Goal: Task Accomplishment & Management: Complete application form

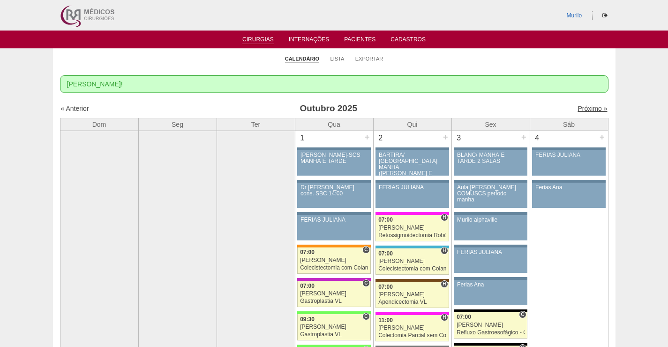
click at [584, 111] on link "Próximo »" at bounding box center [593, 109] width 30 height 8
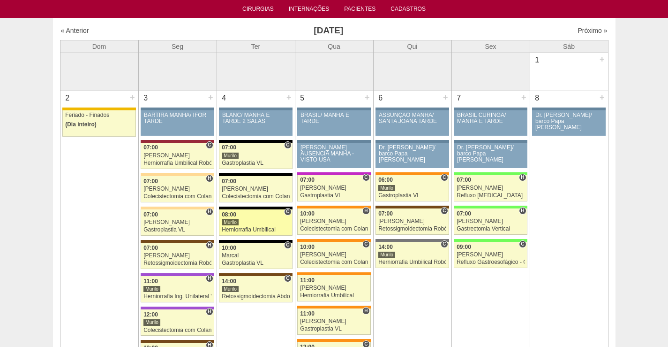
scroll to position [47, 0]
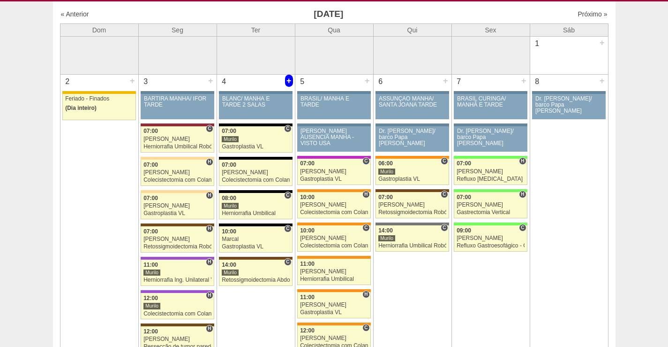
click at [291, 76] on div "+" at bounding box center [289, 81] width 8 height 12
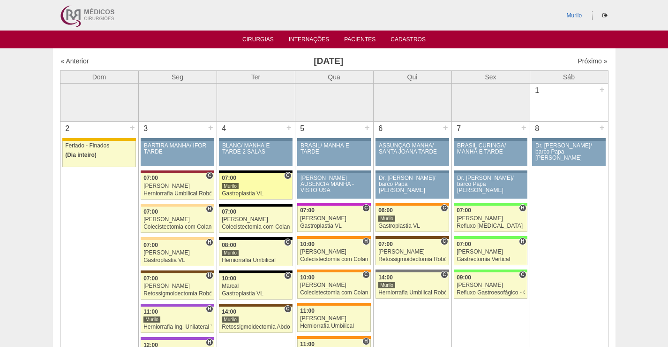
scroll to position [47, 0]
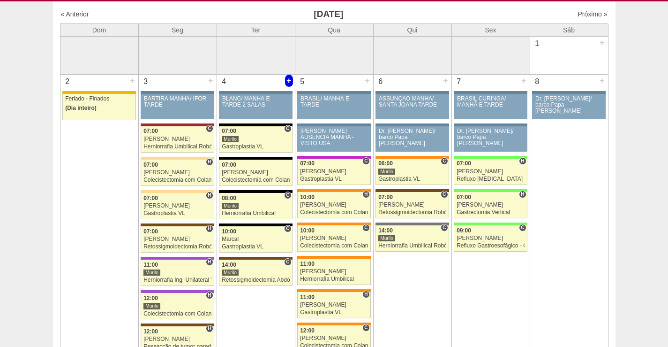
click at [286, 78] on div "+" at bounding box center [289, 81] width 8 height 12
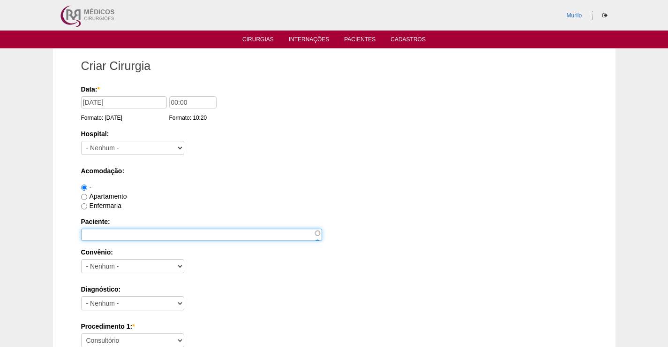
click at [119, 233] on input "Paciente:" at bounding box center [201, 234] width 241 height 12
click at [133, 231] on input "Paciente:" at bounding box center [201, 234] width 241 height 12
paste input "[PERSON_NAME]"
type input "[PERSON_NAME]"
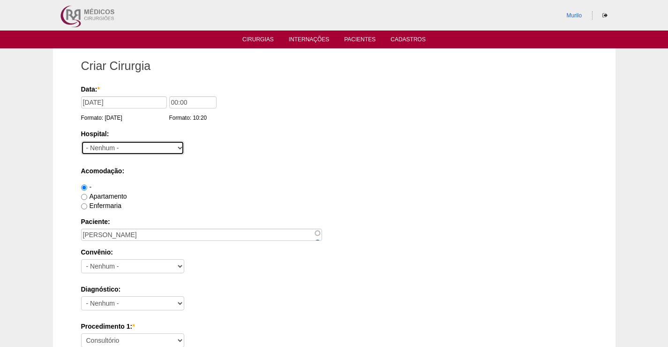
click at [141, 143] on select "- Nenhum - 9 de Julho Albert Einstein Alvorada América Assunção Bartira Benefic…" at bounding box center [132, 148] width 103 height 14
select select "67"
click at [81, 141] on select "- Nenhum - 9 de Julho Albert Einstein Alvorada América Assunção Bartira Benefic…" at bounding box center [132, 148] width 103 height 14
drag, startPoint x: 197, startPoint y: 101, endPoint x: 135, endPoint y: 101, distance: 62.4
click at [135, 94] on div "Data: * 04/11/2025 Formato: 13/10/2025 00:00 Formato: 10:20" at bounding box center [332, 88] width 503 height 9
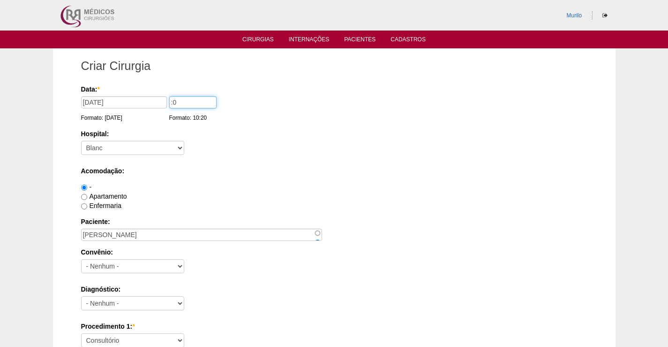
type input ":"
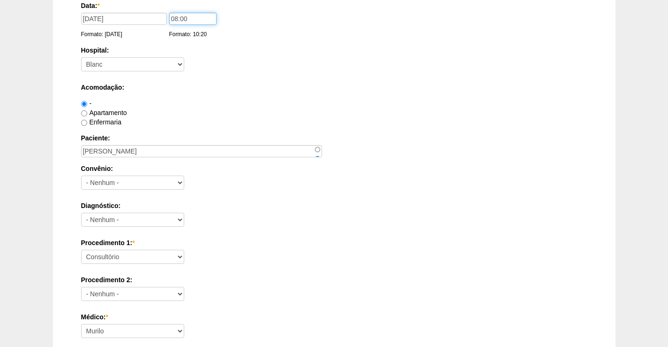
scroll to position [94, 0]
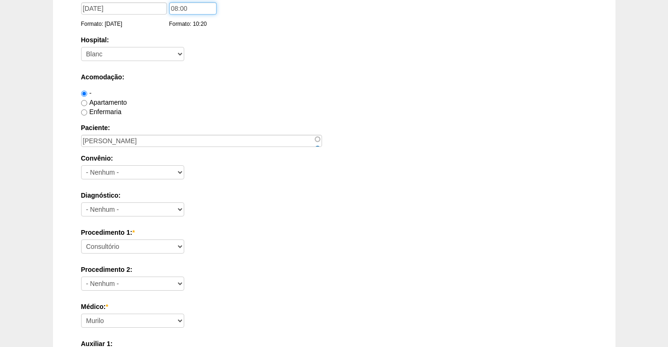
type input "08:00"
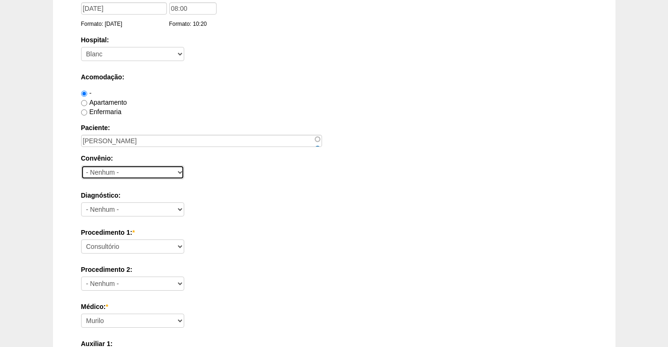
click at [142, 171] on select "- Nenhum - Abet Afresp Allianz Amil Blue Life Caasp Cabesp Caixa de Pensões Car…" at bounding box center [132, 172] width 103 height 14
select select "8907"
click at [81, 165] on select "- Nenhum - Abet Afresp Allianz Amil Blue Life Caasp Cabesp Caixa de Pensões Car…" at bounding box center [132, 172] width 103 height 14
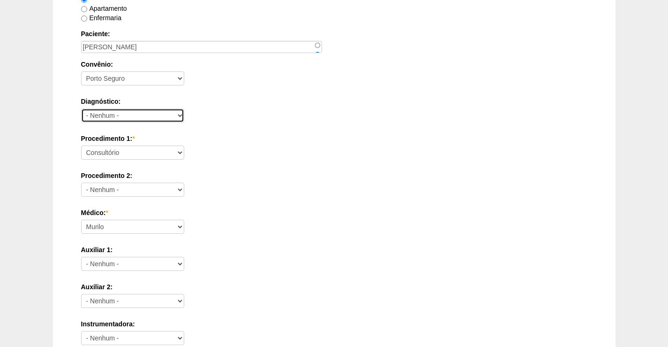
click at [124, 111] on select "- Nenhum - Abdome Agudo Abscesso Hepático Abscesso Perianal Abscesso Peritoneal…" at bounding box center [132, 115] width 103 height 14
select select "3707"
click at [81, 108] on select "- Nenhum - Abdome Agudo Abscesso Hepático Abscesso Perianal Abscesso Peritoneal…" at bounding box center [132, 115] width 103 height 14
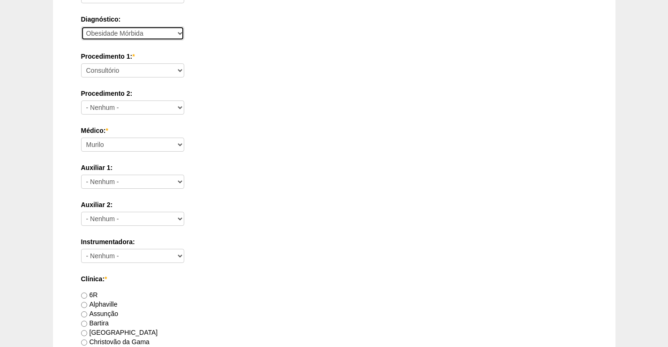
scroll to position [281, 0]
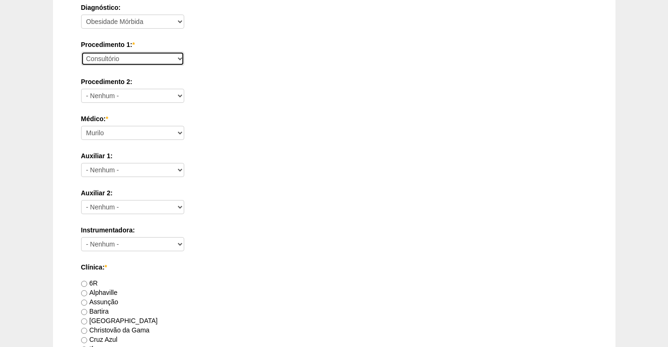
click at [129, 56] on select "Consultório Abscesso Hepático - Drenagem Abscesso perianal Amputação Abdômino P…" at bounding box center [132, 59] width 103 height 14
select select "3710"
click at [81, 52] on select "Consultório Abscesso Hepático - Drenagem Abscesso perianal Amputação Abdômino P…" at bounding box center [132, 59] width 103 height 14
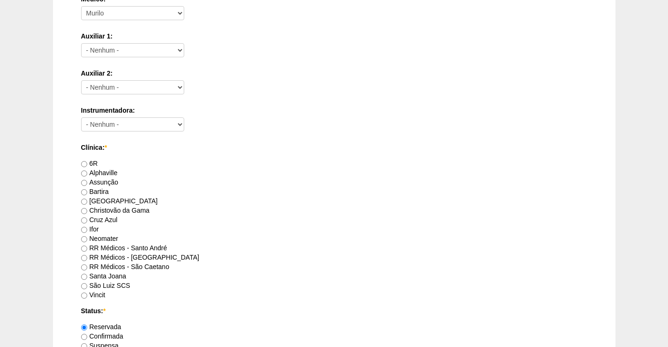
scroll to position [422, 0]
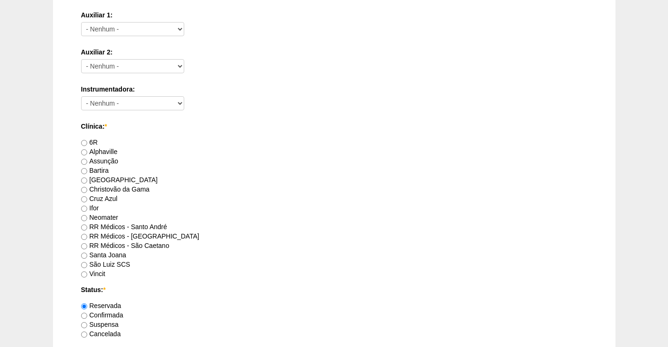
click at [83, 233] on label "RR Médicos - São Bernardo do Campo" at bounding box center [140, 236] width 118 height 8
click at [83, 234] on input "RR Médicos - São Bernardo do Campo" at bounding box center [84, 237] width 6 height 6
radio input "true"
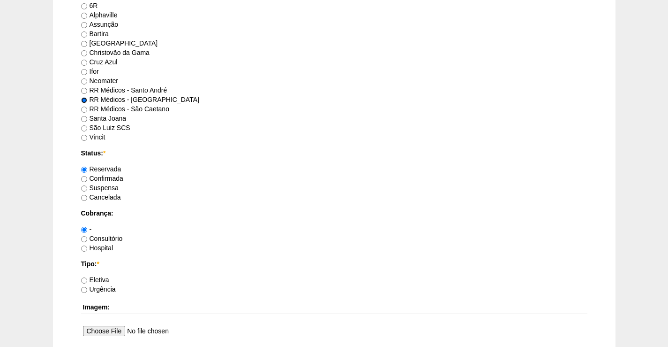
scroll to position [563, 0]
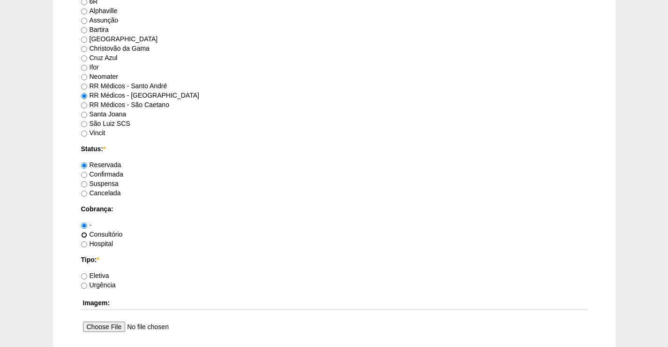
click at [82, 233] on input "Consultório" at bounding box center [84, 235] width 6 height 6
radio input "true"
click at [85, 274] on input "Eletiva" at bounding box center [84, 276] width 6 height 6
radio input "true"
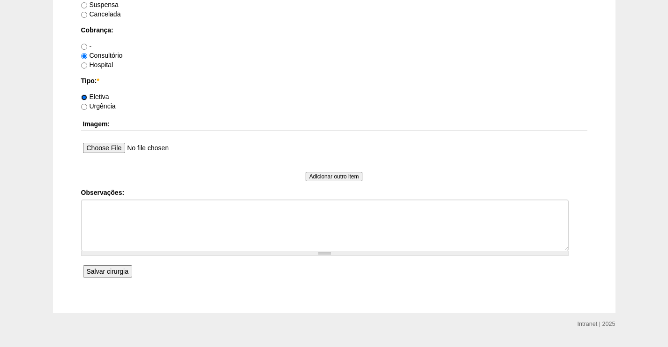
scroll to position [750, 0]
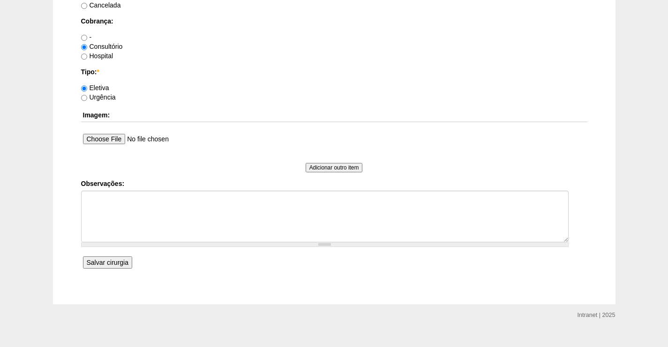
click at [117, 262] on input "Salvar cirurgia" at bounding box center [107, 262] width 49 height 12
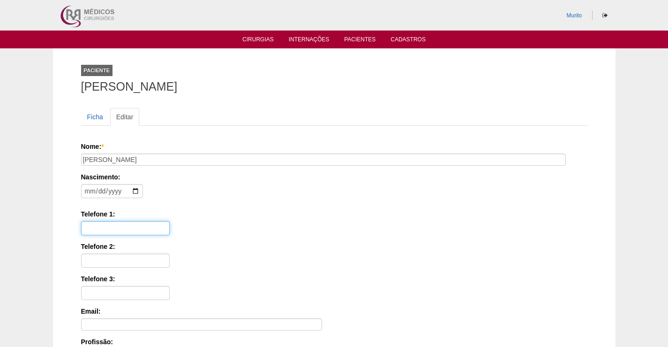
click at [101, 226] on input "Telefone 1:" at bounding box center [125, 228] width 89 height 14
click at [87, 227] on input "0976543647" at bounding box center [125, 228] width 89 height 14
type input "976543647"
click at [85, 191] on input "date" at bounding box center [112, 191] width 62 height 14
type input "[DATE]"
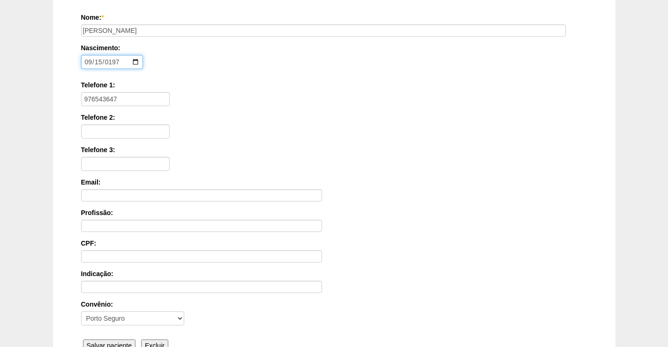
scroll to position [226, 0]
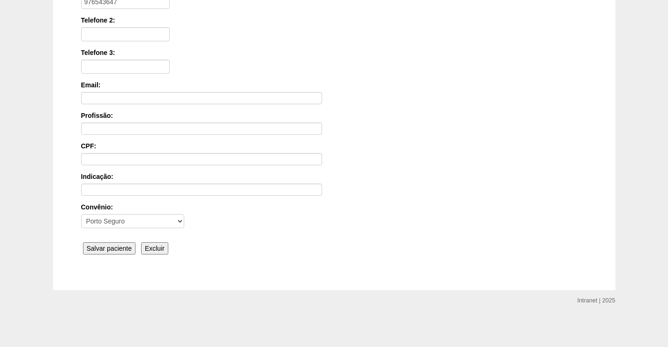
click at [98, 244] on input "Salvar paciente" at bounding box center [109, 248] width 53 height 12
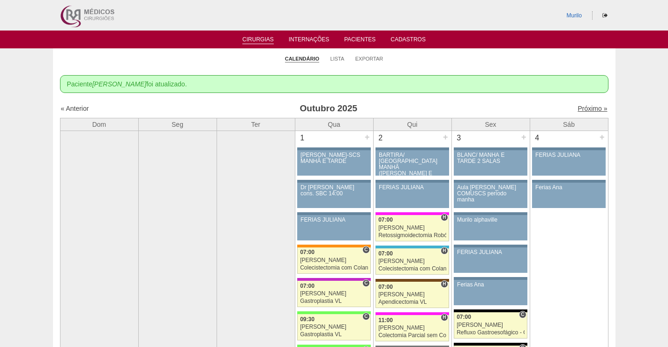
click at [584, 109] on link "Próximo »" at bounding box center [593, 109] width 30 height 8
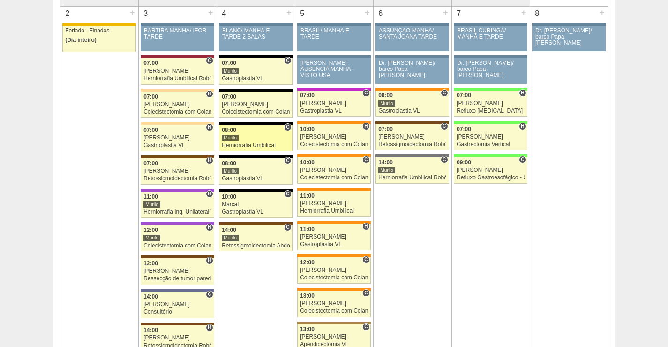
scroll to position [94, 0]
